Goal: Information Seeking & Learning: Check status

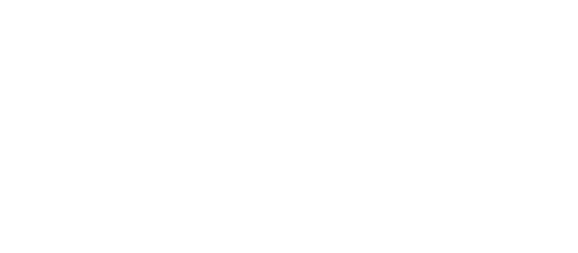
select select
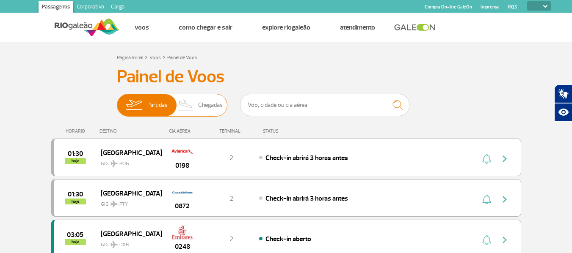
click at [212, 110] on span "Chegadas" at bounding box center [210, 105] width 25 height 22
click at [117, 101] on input "Partidas Chegadas" at bounding box center [117, 101] width 0 height 0
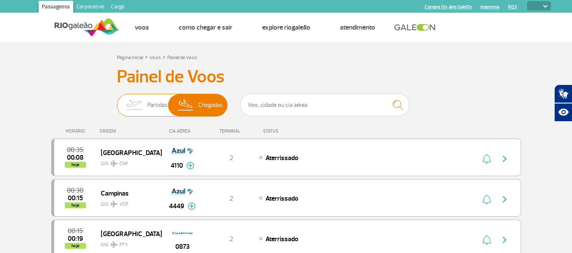
click at [197, 104] on img at bounding box center [185, 105] width 25 height 22
click at [117, 101] on input "Partidas Chegadas" at bounding box center [117, 101] width 0 height 0
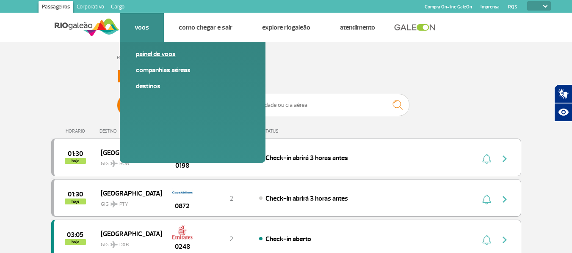
click at [149, 57] on link "Painel de voos" at bounding box center [192, 54] width 113 height 9
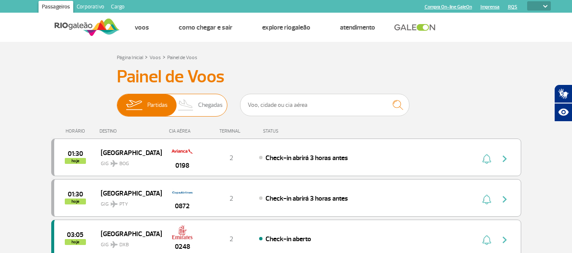
drag, startPoint x: 167, startPoint y: 106, endPoint x: 213, endPoint y: 109, distance: 46.2
click at [213, 109] on span "Partidas Chegadas" at bounding box center [172, 105] width 110 height 23
click at [213, 109] on span "Chegadas" at bounding box center [210, 105] width 25 height 22
click at [117, 101] on input "Partidas Chegadas" at bounding box center [117, 101] width 0 height 0
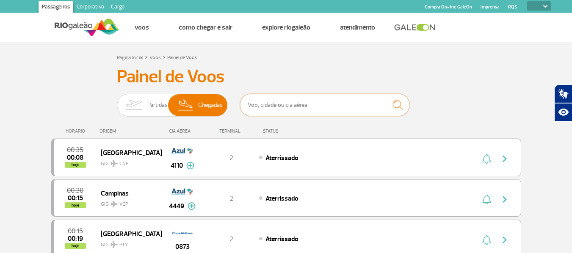
click at [284, 105] on input "text" at bounding box center [324, 105] width 169 height 22
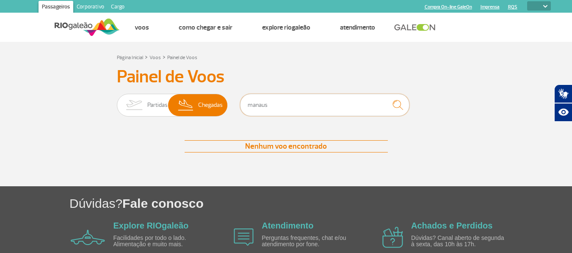
type input "manaus"
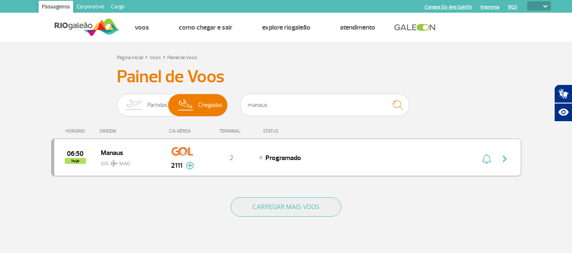
click at [507, 159] on img "button" at bounding box center [504, 159] width 10 height 10
click at [112, 163] on img at bounding box center [113, 163] width 7 height 7
click at [190, 168] on img at bounding box center [190, 166] width 8 height 8
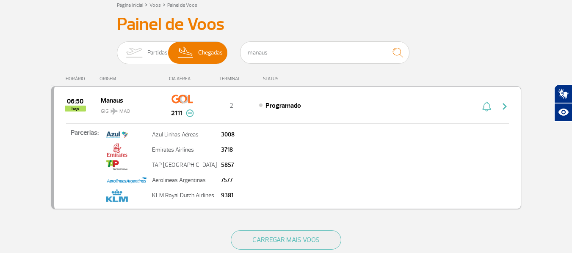
scroll to position [56, 0]
